Goal: Information Seeking & Learning: Learn about a topic

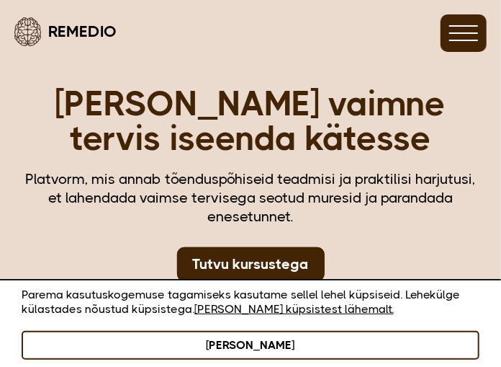
click at [245, 349] on button "[PERSON_NAME]" at bounding box center [251, 345] width 458 height 29
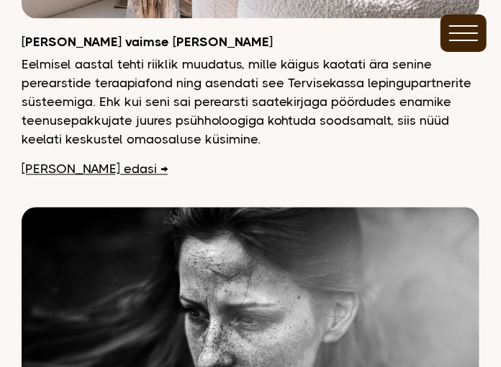
scroll to position [6483, 0]
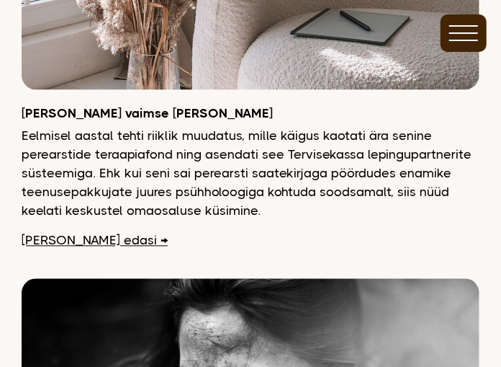
click at [460, 48] on button at bounding box center [464, 32] width 46 height 37
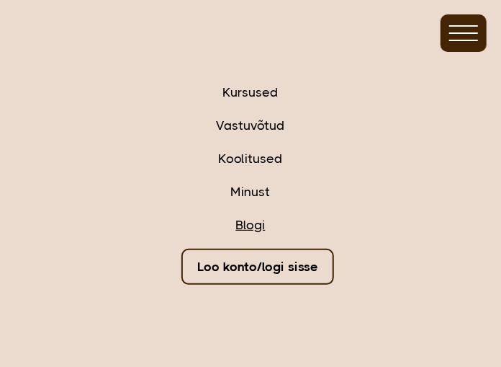
click at [251, 226] on link "Blogi" at bounding box center [251, 224] width 30 height 19
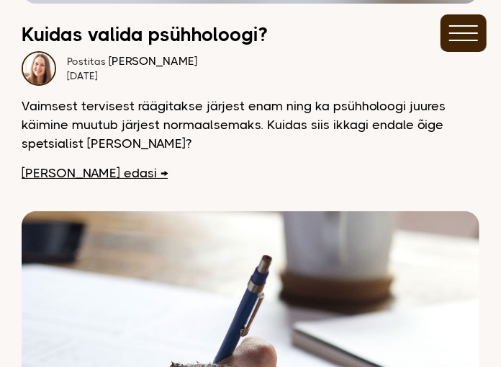
scroll to position [5762, 0]
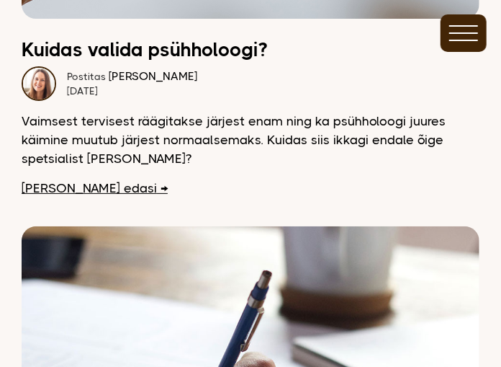
click at [38, 179] on link "Loe edasi" at bounding box center [95, 188] width 146 height 19
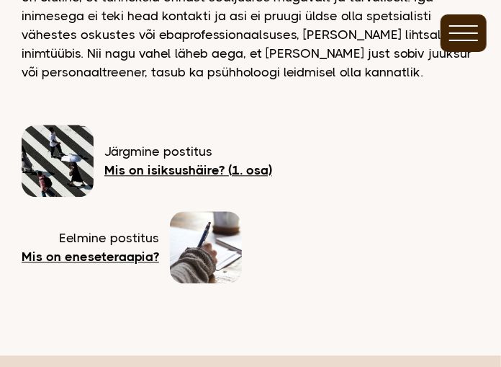
scroll to position [2233, 0]
